Goal: Task Accomplishment & Management: Complete application form

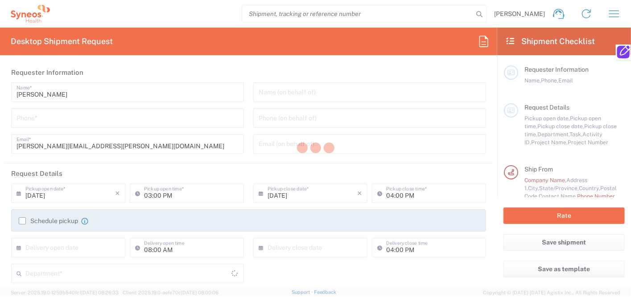
type input "[US_STATE]"
type input "[GEOGRAPHIC_DATA]"
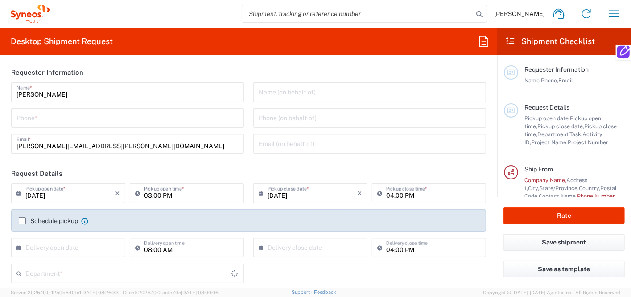
type input "Syneos Health, LLC-[GEOGRAPHIC_DATA] [GEOGRAPHIC_DATA] [GEOGRAPHIC_DATA]"
type input "8135"
drag, startPoint x: 21, startPoint y: 121, endPoint x: 28, endPoint y: 149, distance: 28.8
click at [21, 121] on input "tel" at bounding box center [127, 118] width 222 height 16
type input "2022105992"
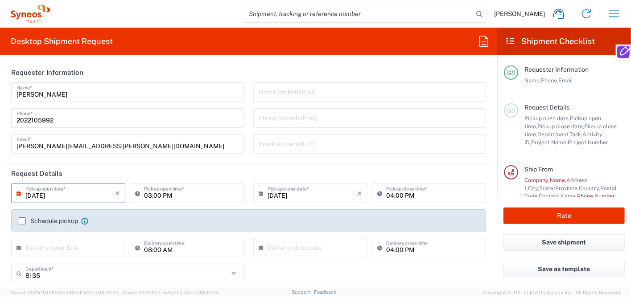
click at [93, 193] on input "[DATE]" at bounding box center [70, 193] width 90 height 16
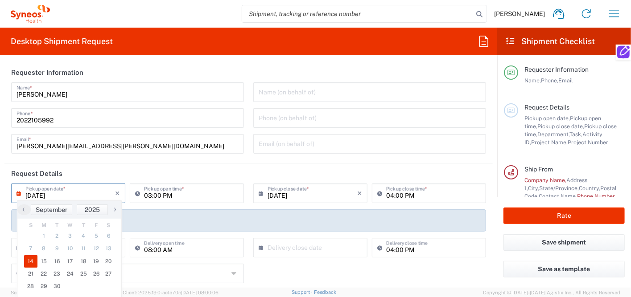
click at [148, 165] on header "Request Details" at bounding box center [248, 174] width 488 height 20
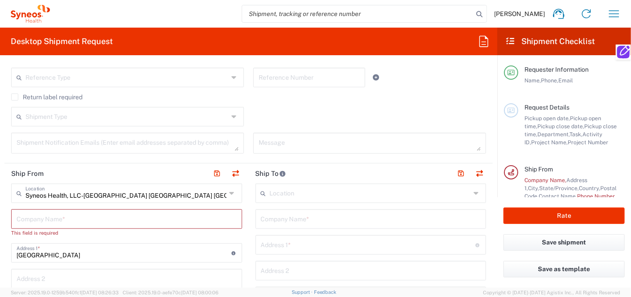
scroll to position [267, 0]
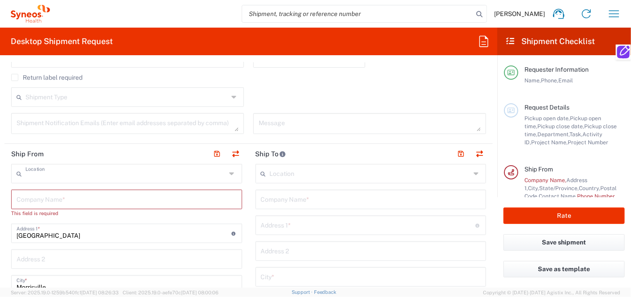
click at [143, 177] on input "text" at bounding box center [125, 173] width 201 height 16
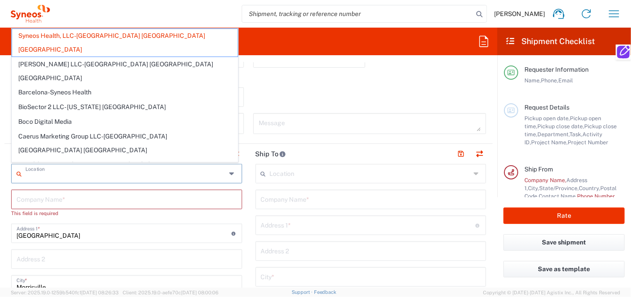
type input "Syneos Health, LLC-[GEOGRAPHIC_DATA] [GEOGRAPHIC_DATA] [GEOGRAPHIC_DATA]"
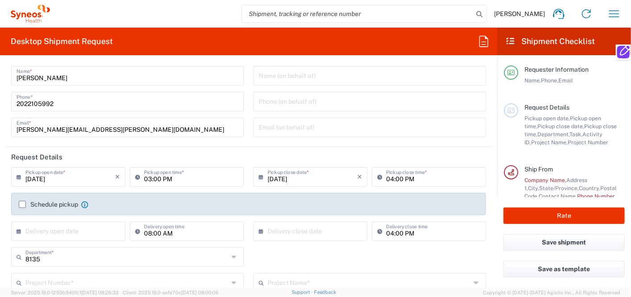
scroll to position [0, 0]
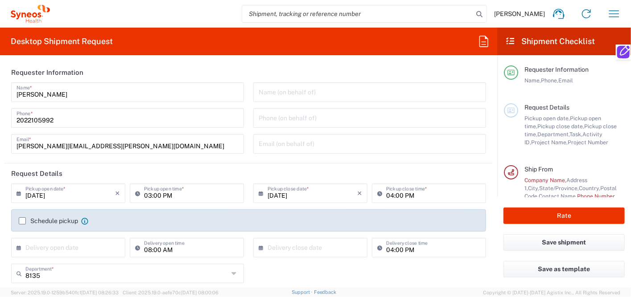
click at [84, 195] on input "[DATE]" at bounding box center [70, 193] width 90 height 16
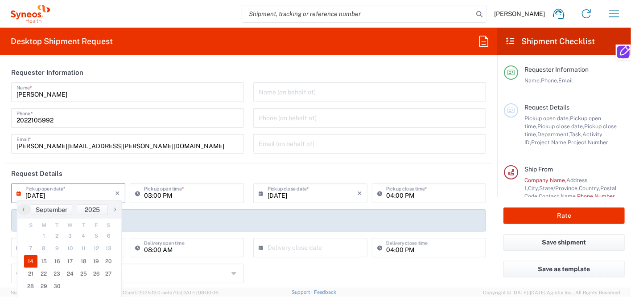
click at [50, 194] on input "[DATE]" at bounding box center [70, 193] width 90 height 16
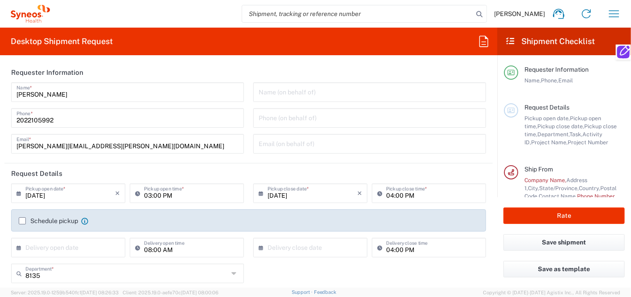
click at [42, 195] on input "[DATE]" at bounding box center [70, 193] width 90 height 16
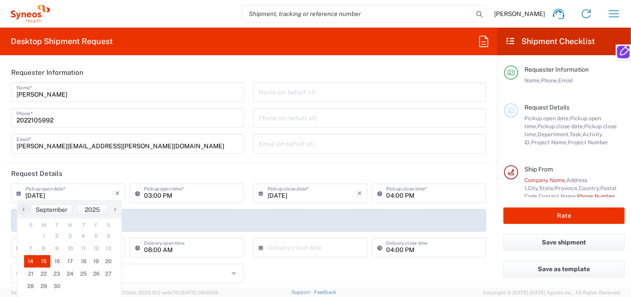
click at [45, 259] on span "15" at bounding box center [43, 261] width 13 height 12
type input "[DATE]"
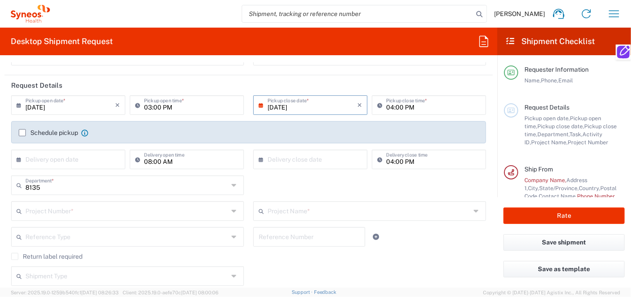
scroll to position [89, 0]
click at [58, 159] on input "text" at bounding box center [70, 158] width 90 height 16
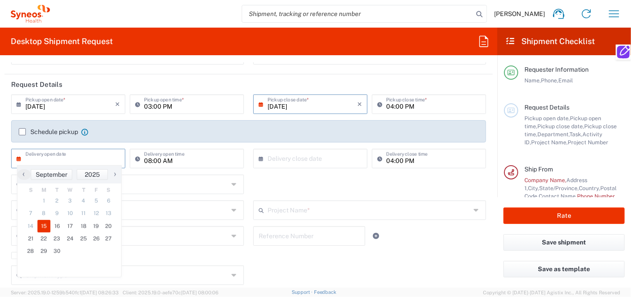
click at [47, 226] on span "15" at bounding box center [43, 226] width 13 height 12
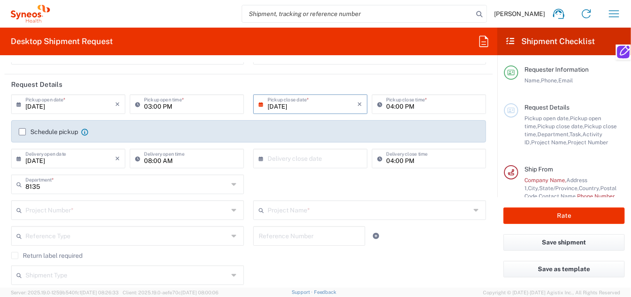
click at [72, 160] on input "[DATE]" at bounding box center [70, 158] width 90 height 16
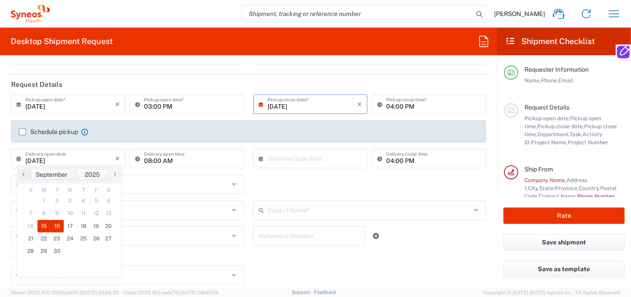
click at [61, 226] on span "16" at bounding box center [56, 226] width 13 height 12
type input "09/16/2025"
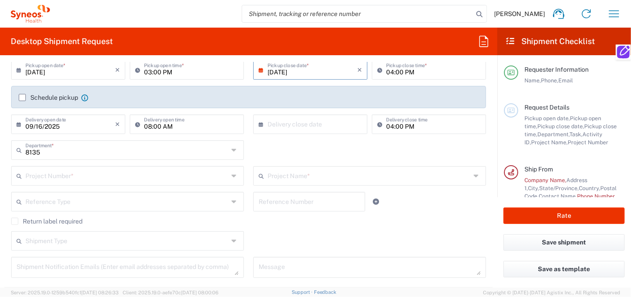
scroll to position [134, 0]
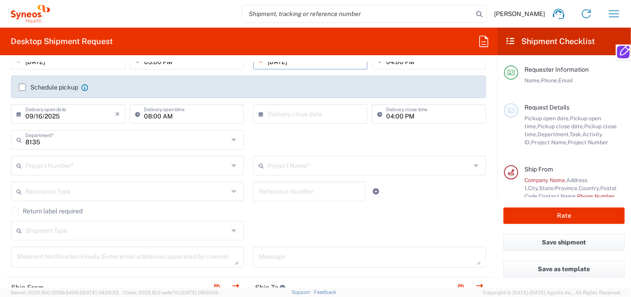
click at [104, 162] on input "text" at bounding box center [126, 165] width 203 height 16
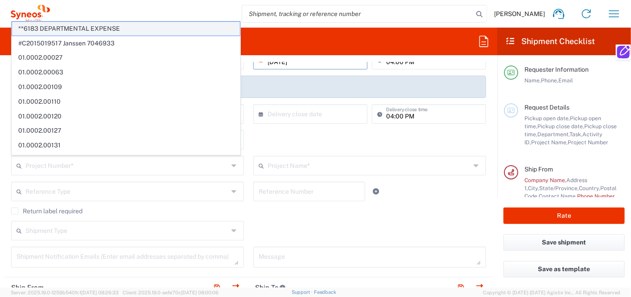
click at [88, 29] on span "**6183 DEPARTMENTAL EXPENSE" at bounding box center [126, 29] width 228 height 14
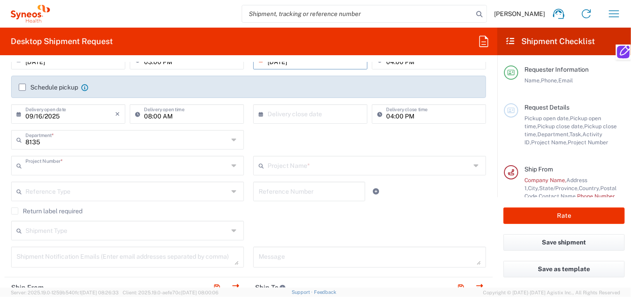
type input "**6183 DEPARTMENTAL EXPENSE"
type input "6183"
click at [139, 192] on input "text" at bounding box center [126, 191] width 203 height 16
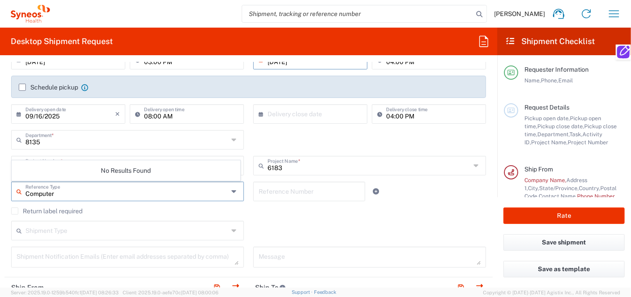
type input "Computer"
drag, startPoint x: 288, startPoint y: 200, endPoint x: 288, endPoint y: 193, distance: 7.1
click at [288, 200] on div "Reference Number" at bounding box center [309, 192] width 112 height 20
click at [289, 187] on input "text" at bounding box center [309, 191] width 101 height 16
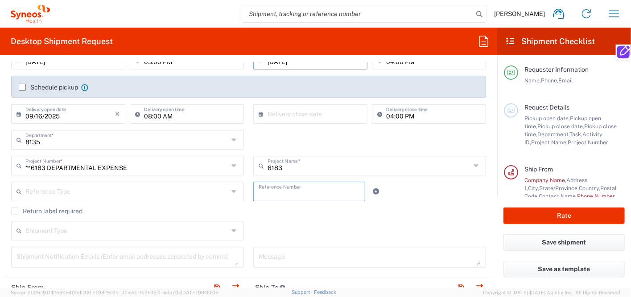
click at [109, 191] on input "text" at bounding box center [126, 191] width 203 height 16
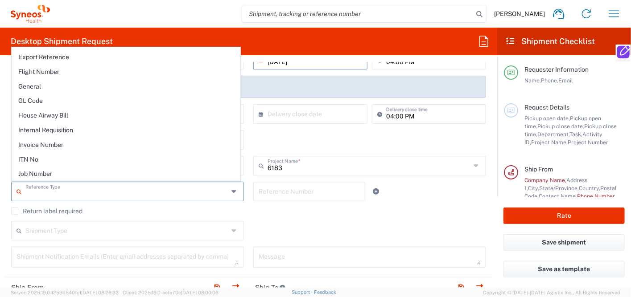
scroll to position [267, 0]
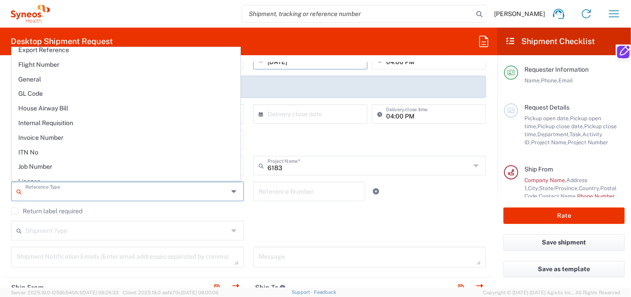
click at [79, 239] on div "Shipment Type" at bounding box center [127, 231] width 233 height 20
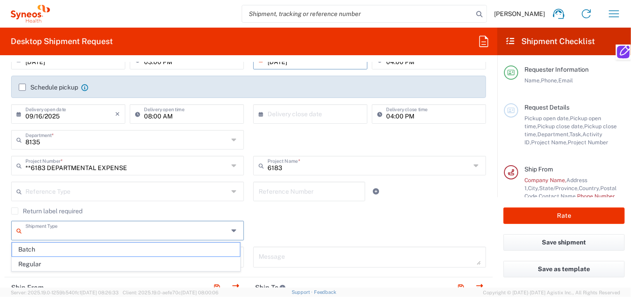
click at [79, 229] on input "text" at bounding box center [126, 230] width 203 height 16
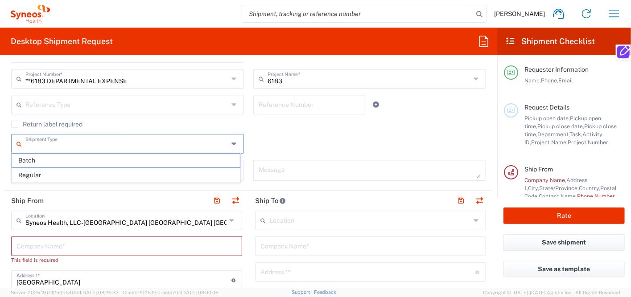
scroll to position [223, 0]
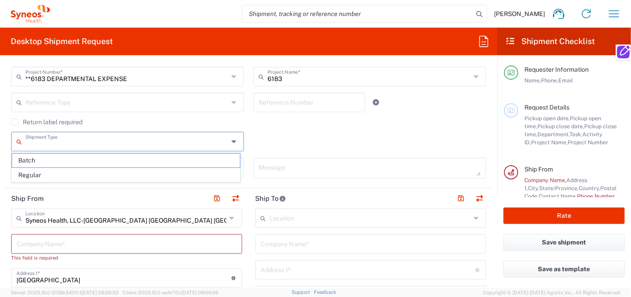
click at [230, 217] on icon at bounding box center [233, 218] width 7 height 14
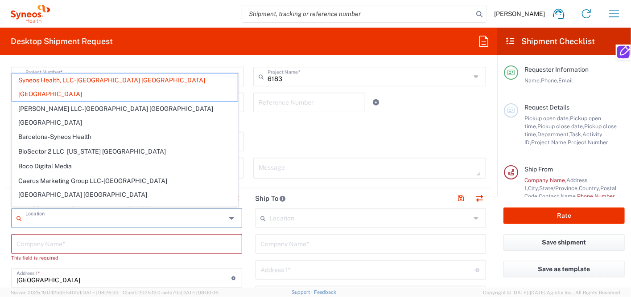
click at [110, 214] on input "text" at bounding box center [125, 218] width 201 height 16
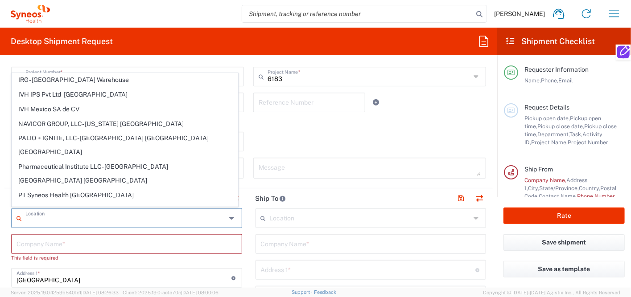
scroll to position [154, 0]
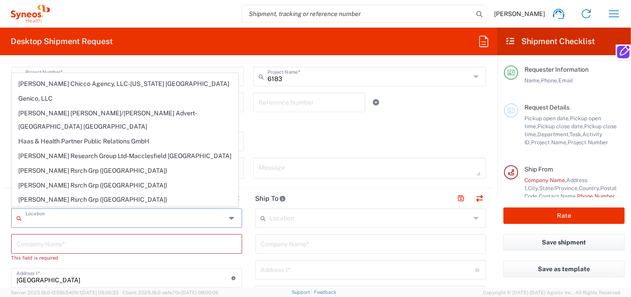
click at [283, 220] on input "text" at bounding box center [370, 218] width 201 height 16
type input "Syneos Health, LLC-[GEOGRAPHIC_DATA] [GEOGRAPHIC_DATA] [GEOGRAPHIC_DATA]"
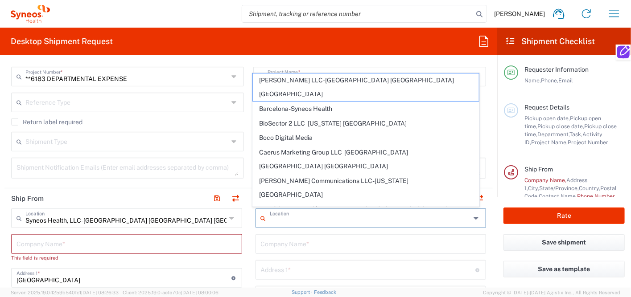
click at [218, 243] on input "text" at bounding box center [126, 244] width 220 height 16
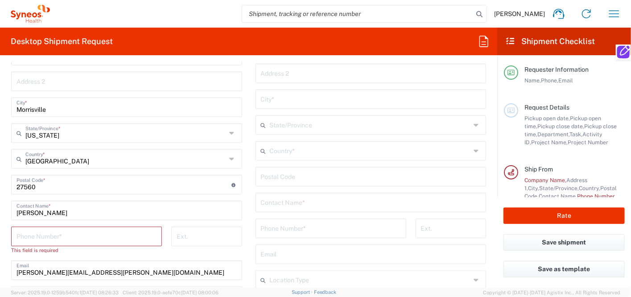
scroll to position [446, 0]
